Goal: Task Accomplishment & Management: Use online tool/utility

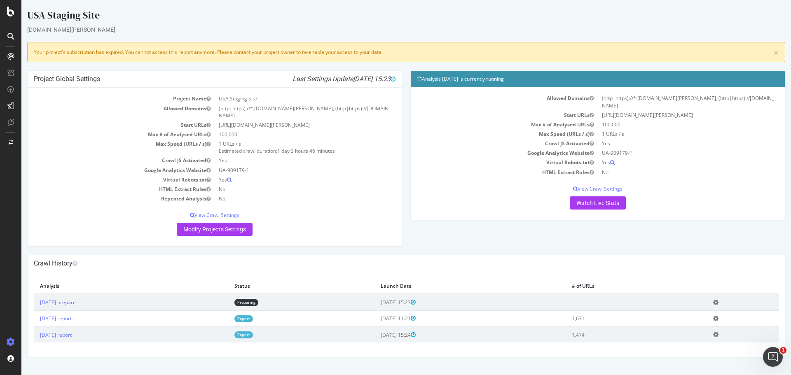
click at [459, 249] on div "Project Global Settings Last Settings Update 2025-09-30 15:23 Project Name USA …" at bounding box center [406, 162] width 766 height 185
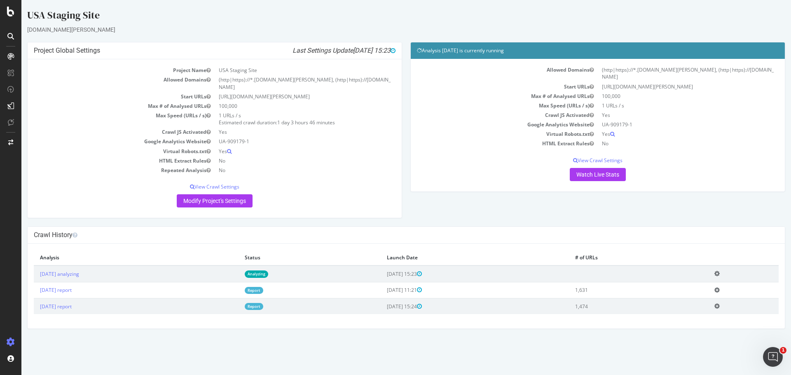
click at [405, 3] on body "USA Staging Site staging-sarazen.golfbreaks.com × × Project Global Settings Las…" at bounding box center [406, 164] width 770 height 329
click at [421, 27] on div "[DOMAIN_NAME][PERSON_NAME]" at bounding box center [406, 30] width 758 height 8
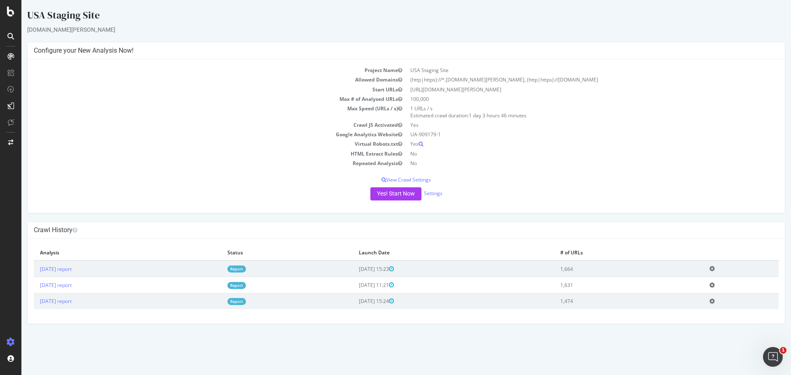
click at [165, 134] on td "Google Analytics Website" at bounding box center [220, 134] width 372 height 9
click at [9, 14] on icon at bounding box center [10, 12] width 7 height 10
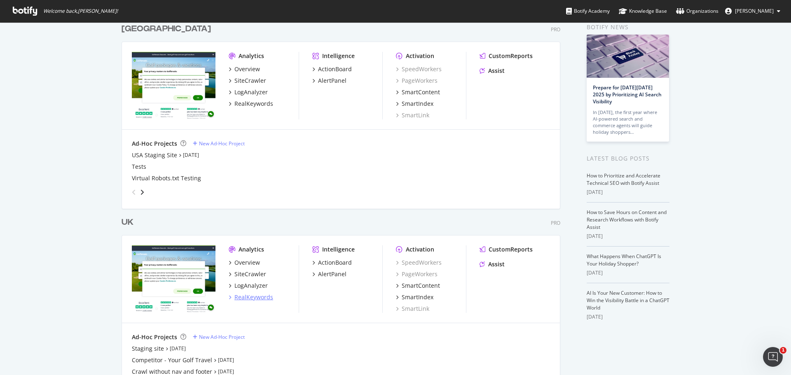
scroll to position [77, 0]
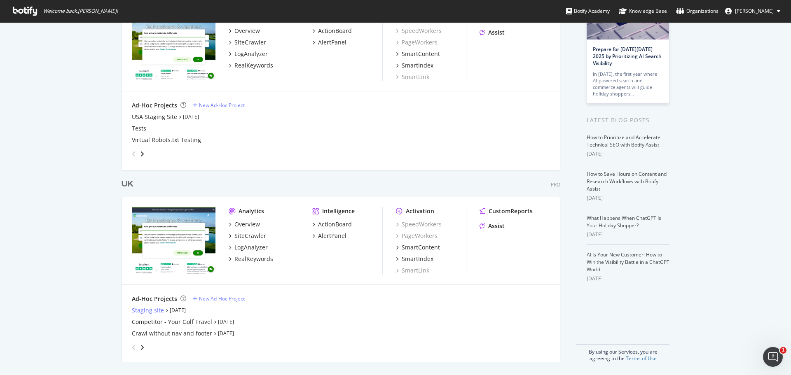
click at [156, 310] on div "Staging site" at bounding box center [148, 311] width 32 height 8
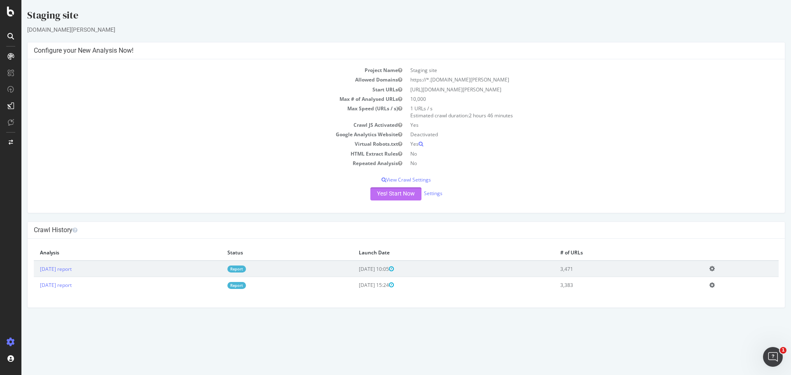
click at [391, 193] on button "Yes! Start Now" at bounding box center [395, 193] width 51 height 13
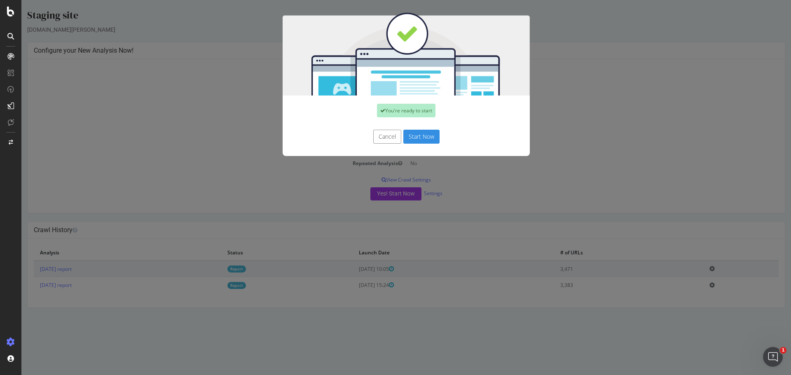
click at [418, 135] on button "Start Now" at bounding box center [421, 137] width 36 height 14
